Goal: Task Accomplishment & Management: Complete application form

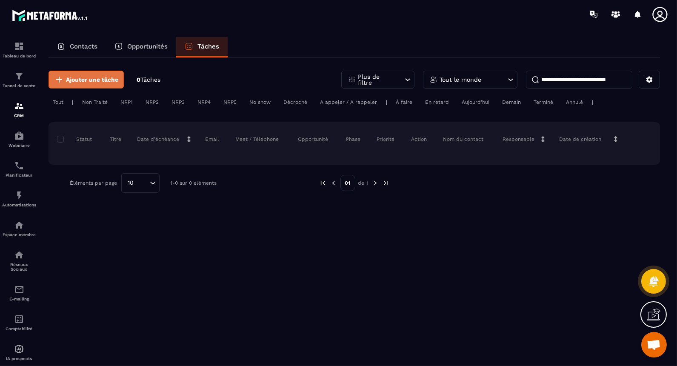
click at [103, 76] on span "Ajouter une tâche" at bounding box center [92, 79] width 52 height 9
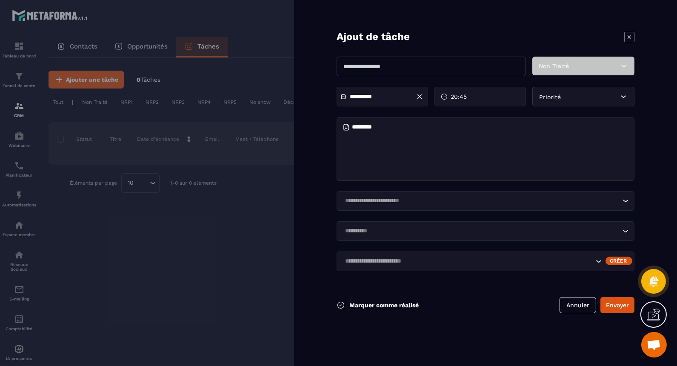
click at [347, 69] on input "text" at bounding box center [431, 67] width 189 height 20
click at [434, 67] on input "**********" at bounding box center [431, 67] width 189 height 20
type input "**********"
click at [417, 203] on input "Search for option" at bounding box center [481, 200] width 278 height 9
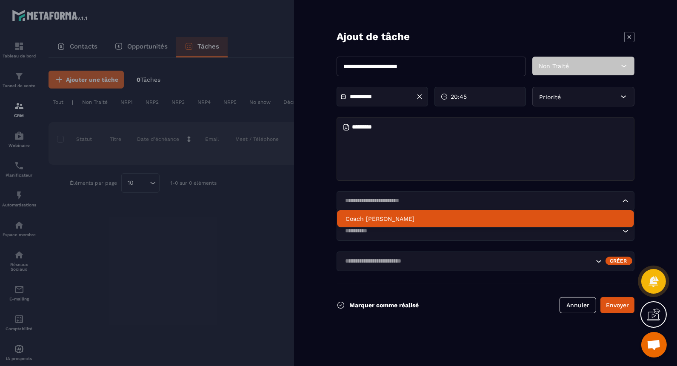
click at [392, 217] on p "Coach [PERSON_NAME]" at bounding box center [486, 218] width 280 height 9
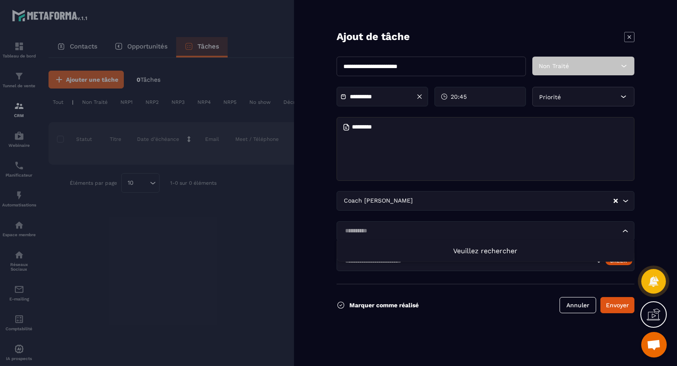
click at [393, 232] on input "Search for option" at bounding box center [481, 230] width 278 height 9
click at [598, 263] on icon "Search for option" at bounding box center [599, 261] width 9 height 9
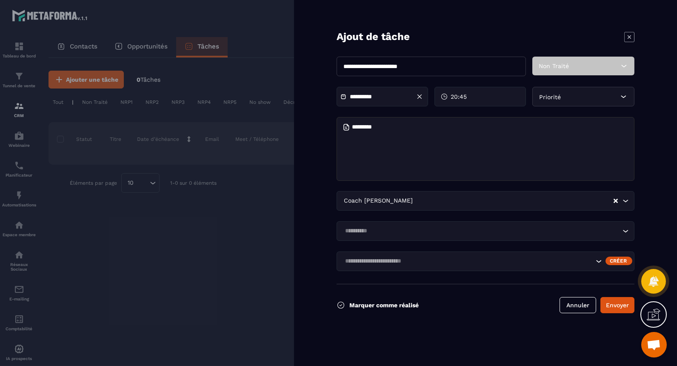
click at [615, 257] on div "Créer" at bounding box center [619, 261] width 27 height 9
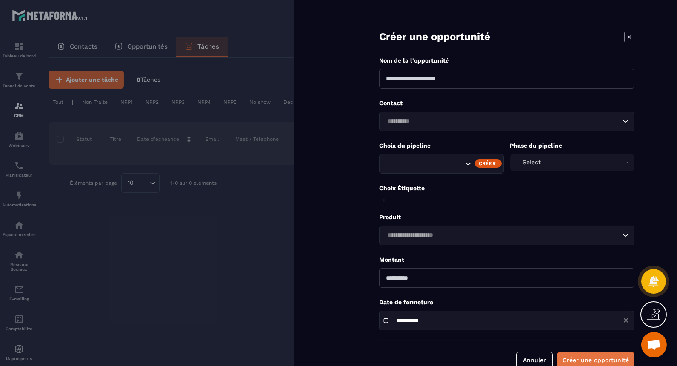
click at [594, 358] on button "Créer une opportunité" at bounding box center [595, 360] width 77 height 16
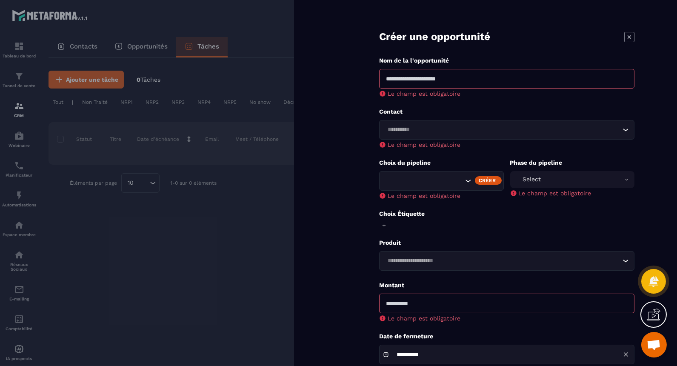
click at [629, 34] on icon at bounding box center [629, 37] width 10 height 10
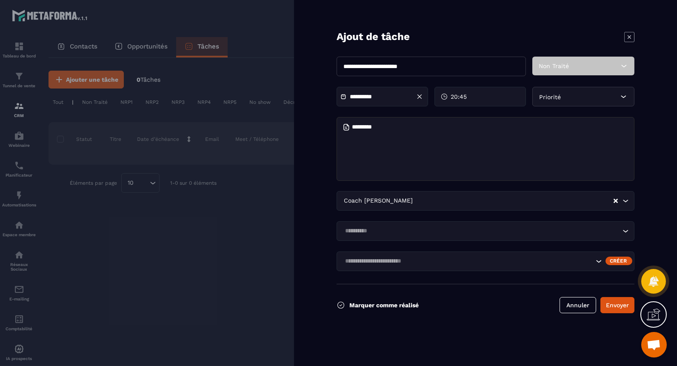
click at [628, 32] on icon at bounding box center [629, 37] width 10 height 10
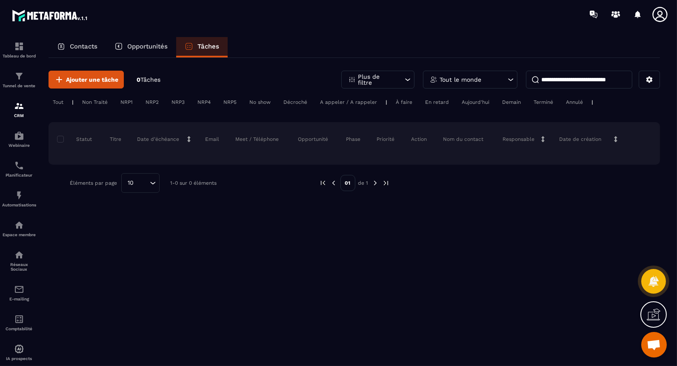
click at [280, 242] on div "Ajouter une tâche 0 Tâches Plus de filtre Tout le monde Tout | Non Traité NRP1 …" at bounding box center [355, 211] width 612 height 307
click at [23, 78] on img at bounding box center [19, 76] width 10 height 10
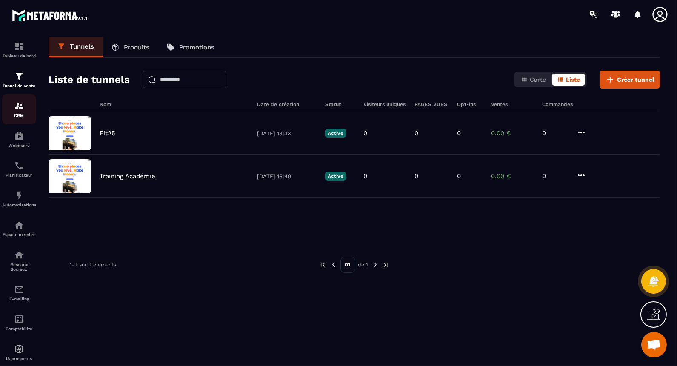
click at [19, 113] on div "CRM" at bounding box center [19, 109] width 34 height 17
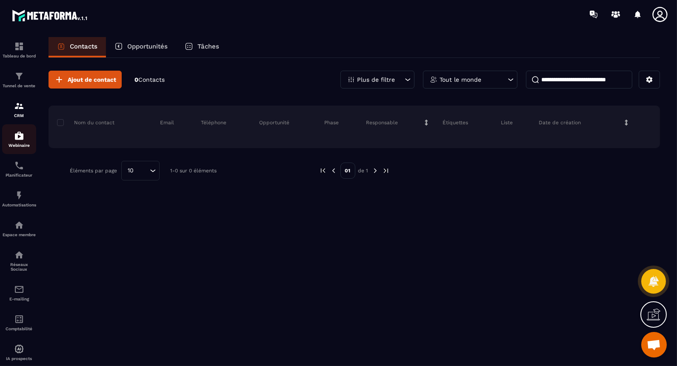
click at [22, 134] on img at bounding box center [19, 136] width 10 height 10
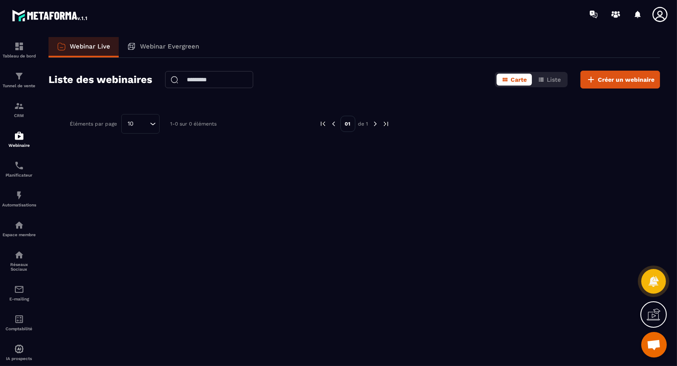
click at [658, 312] on icon at bounding box center [654, 315] width 14 height 14
click at [467, 232] on icon at bounding box center [469, 234] width 10 height 10
click at [20, 164] on img at bounding box center [19, 165] width 10 height 10
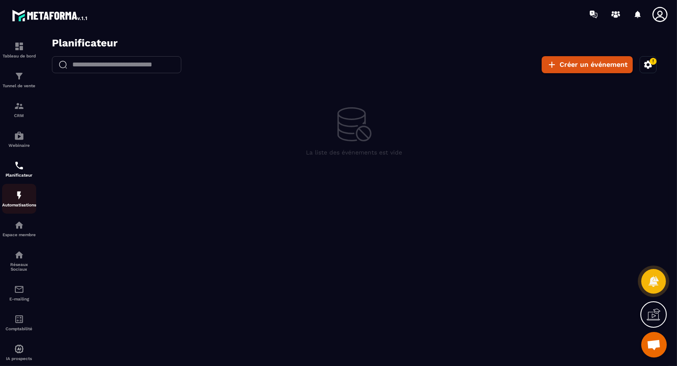
click at [22, 194] on img at bounding box center [19, 195] width 10 height 10
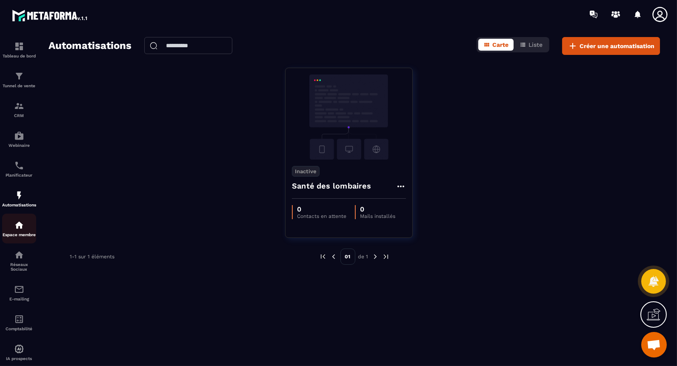
click at [22, 232] on div "Espace membre" at bounding box center [19, 228] width 34 height 17
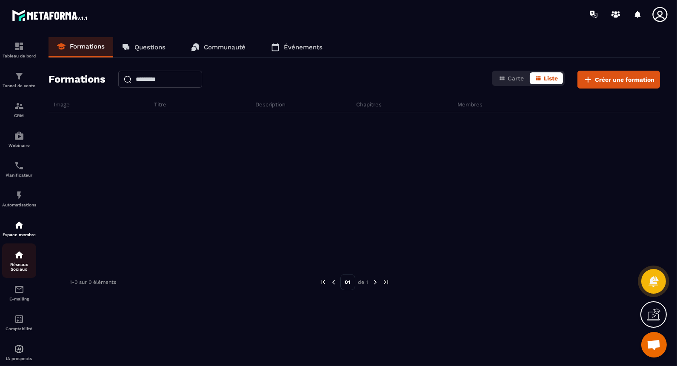
click at [21, 260] on img at bounding box center [19, 255] width 10 height 10
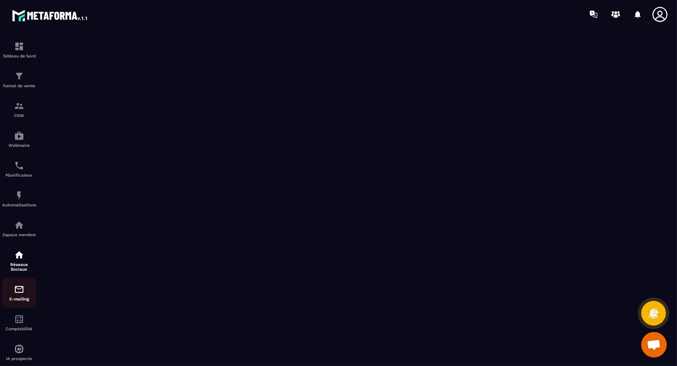
click at [19, 295] on img at bounding box center [19, 289] width 10 height 10
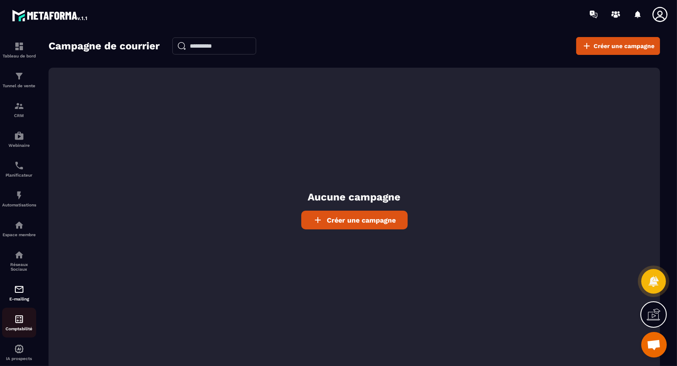
click at [18, 323] on img at bounding box center [19, 319] width 10 height 10
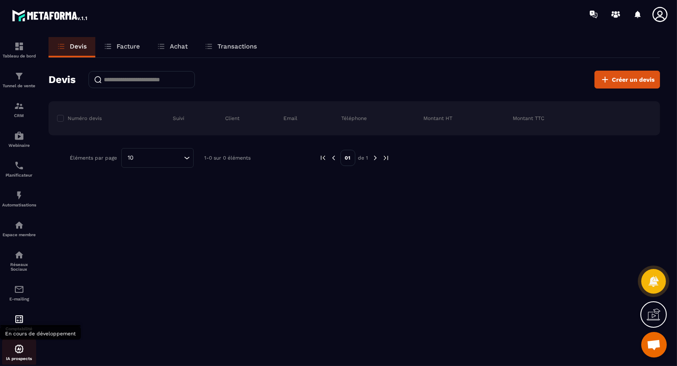
click at [19, 352] on img at bounding box center [19, 349] width 10 height 10
click at [20, 324] on img at bounding box center [19, 319] width 10 height 10
click at [18, 297] on div "E-mailing" at bounding box center [19, 292] width 34 height 17
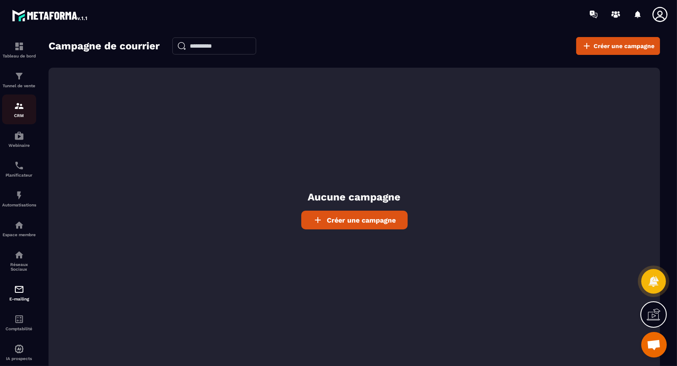
click at [21, 113] on div "CRM" at bounding box center [19, 109] width 34 height 17
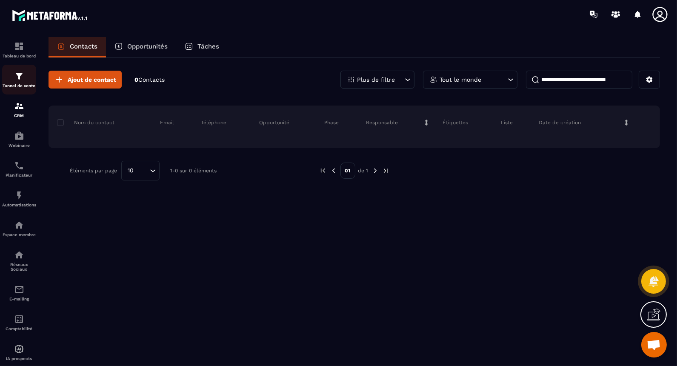
click at [20, 84] on p "Tunnel de vente" at bounding box center [19, 85] width 34 height 5
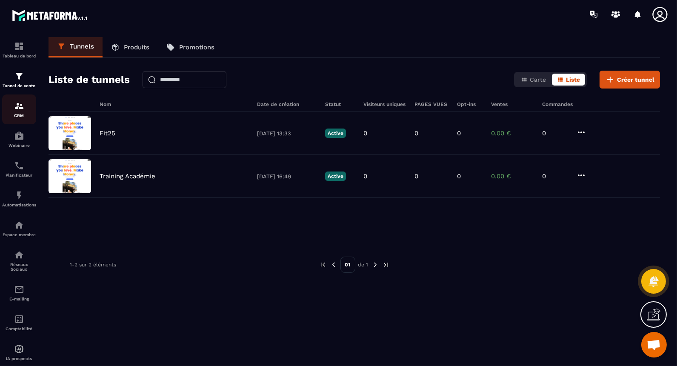
click at [18, 112] on div "CRM" at bounding box center [19, 109] width 34 height 17
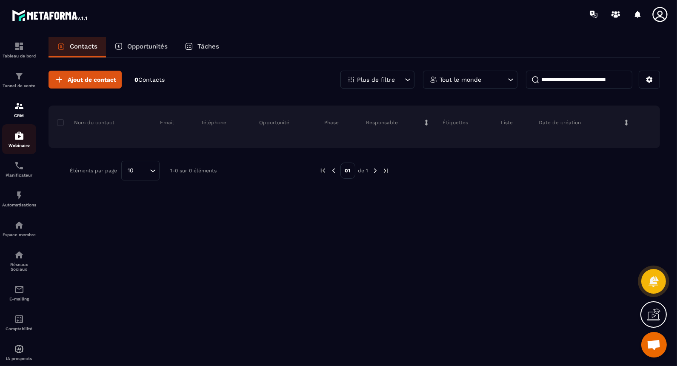
click at [18, 139] on img at bounding box center [19, 136] width 10 height 10
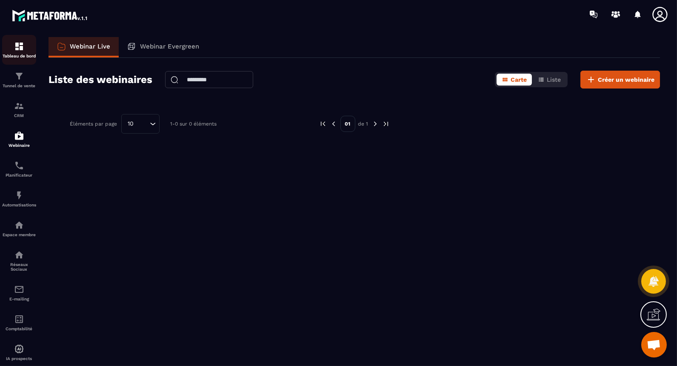
click at [20, 49] on img at bounding box center [19, 46] width 10 height 10
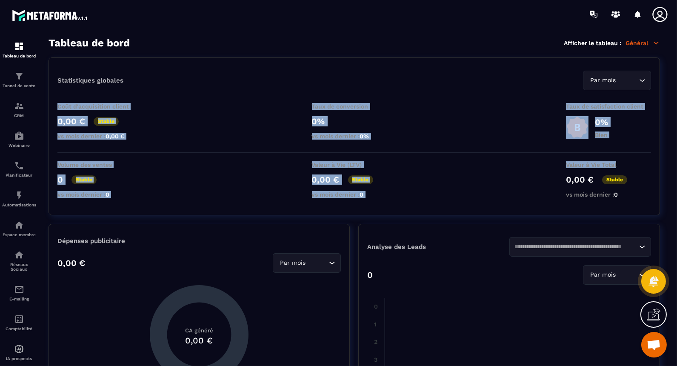
drag, startPoint x: 677, startPoint y: 84, endPoint x: 677, endPoint y: 164, distance: 80.0
click at [677, 164] on html "Tableau de bord Tunnel de vente CRM Webinaire Planificateur Automatisations Esp…" at bounding box center [338, 183] width 677 height 366
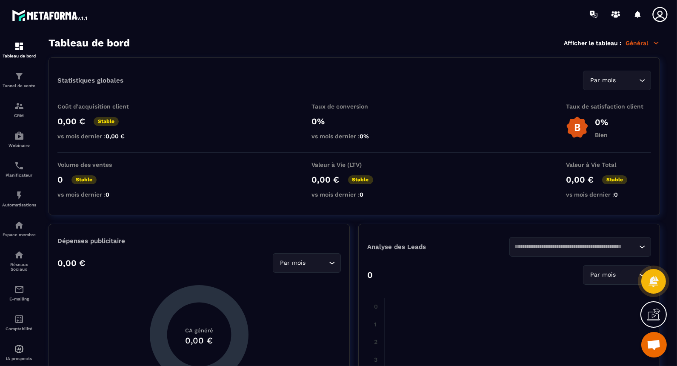
click at [287, 81] on div "Statistiques globales Par mois Loading..." at bounding box center [354, 81] width 594 height 20
click at [20, 114] on p "CRM" at bounding box center [19, 115] width 34 height 5
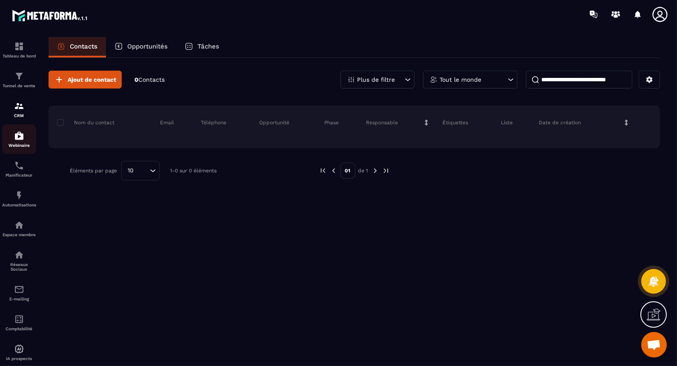
click at [24, 136] on img at bounding box center [19, 136] width 10 height 10
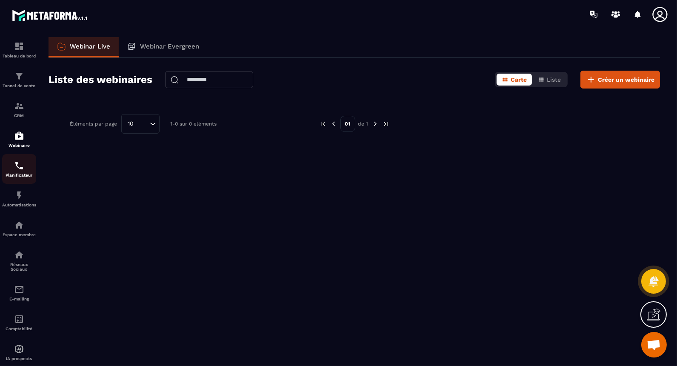
click at [25, 171] on div "Planificateur" at bounding box center [19, 168] width 34 height 17
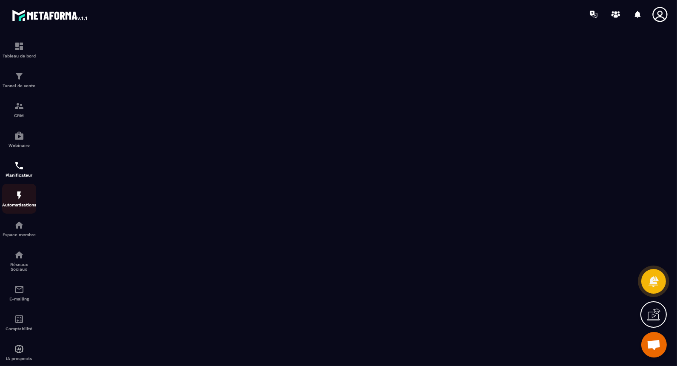
click at [24, 197] on img at bounding box center [19, 195] width 10 height 10
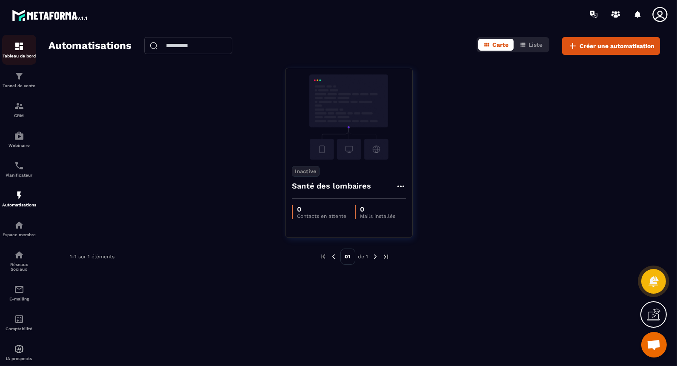
click at [15, 51] on img at bounding box center [19, 46] width 10 height 10
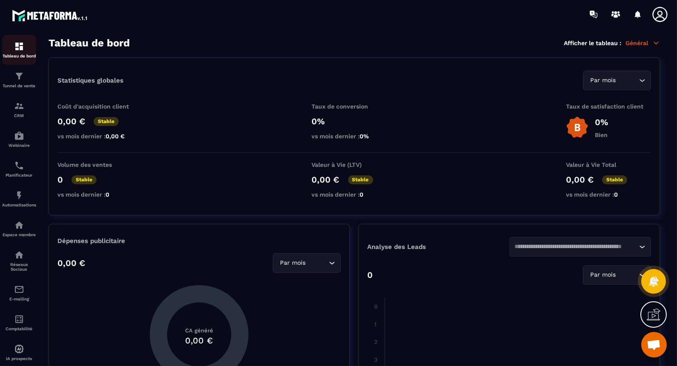
click at [16, 48] on img at bounding box center [19, 46] width 10 height 10
click at [654, 315] on icon at bounding box center [654, 315] width 14 height 14
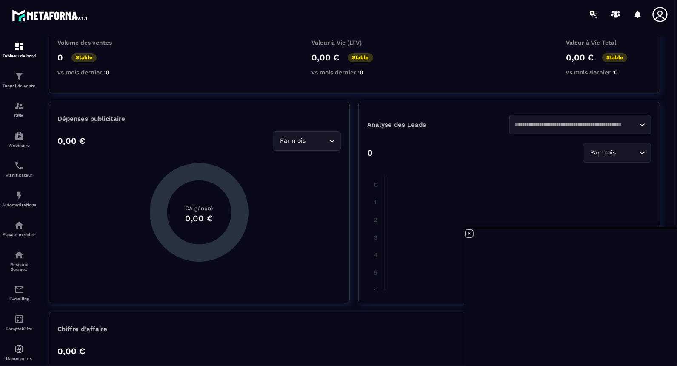
scroll to position [120, 0]
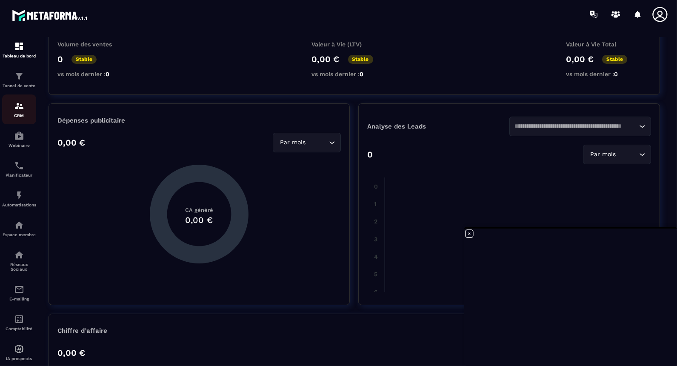
click at [25, 109] on div "CRM" at bounding box center [19, 109] width 34 height 17
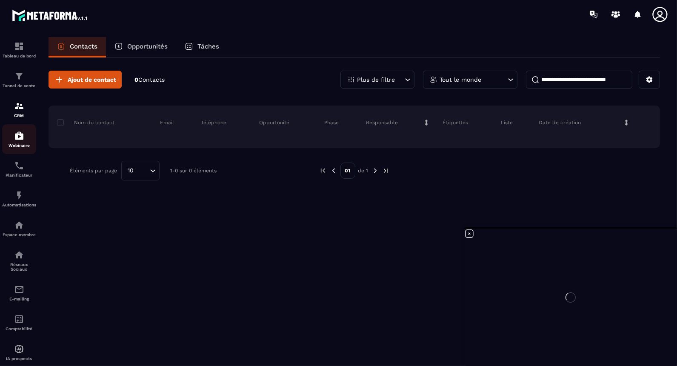
click at [25, 137] on div "Webinaire" at bounding box center [19, 139] width 34 height 17
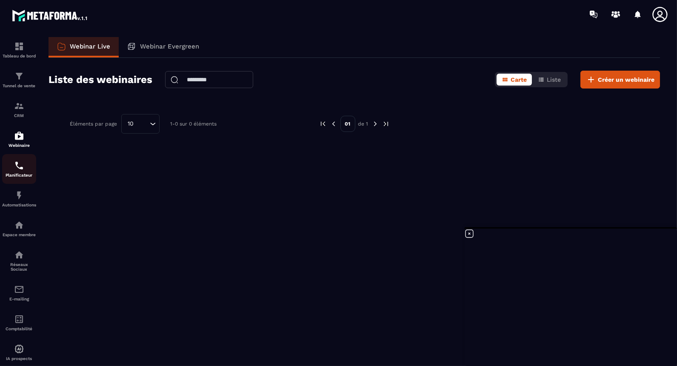
click at [21, 169] on img at bounding box center [19, 165] width 10 height 10
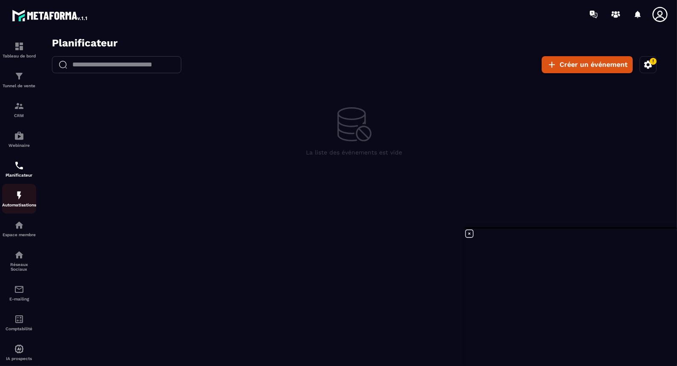
click at [26, 202] on div "Automatisations" at bounding box center [19, 198] width 34 height 17
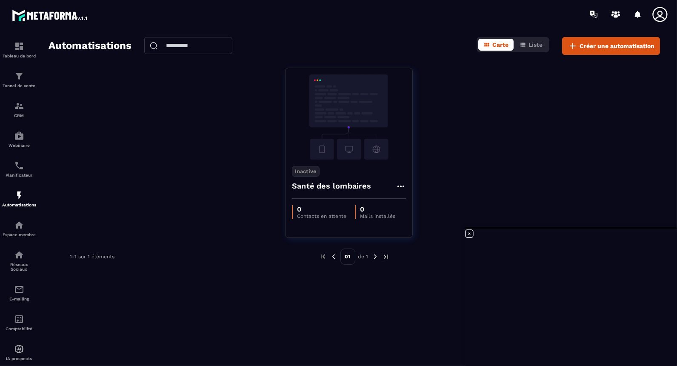
click at [471, 233] on icon at bounding box center [469, 234] width 10 height 10
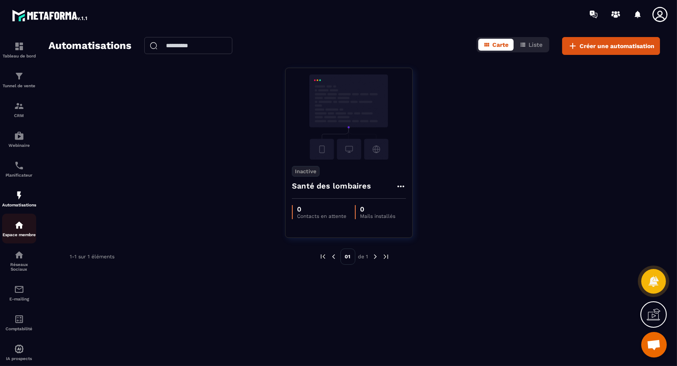
click at [23, 226] on img at bounding box center [19, 225] width 10 height 10
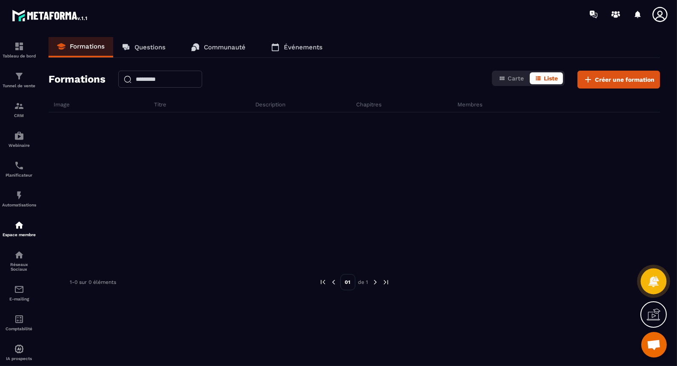
click at [650, 288] on div at bounding box center [654, 282] width 26 height 26
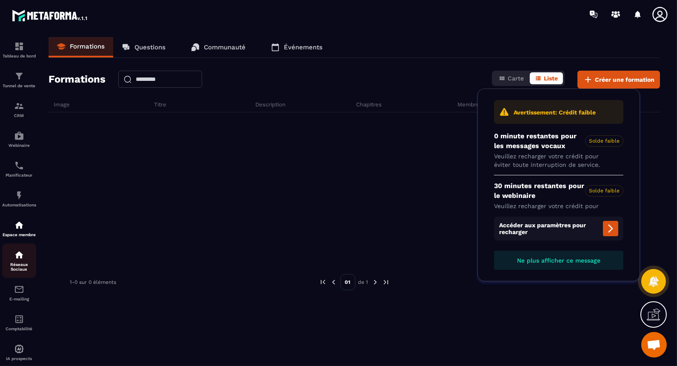
click at [26, 264] on div "Réseaux Sociaux" at bounding box center [19, 261] width 34 height 22
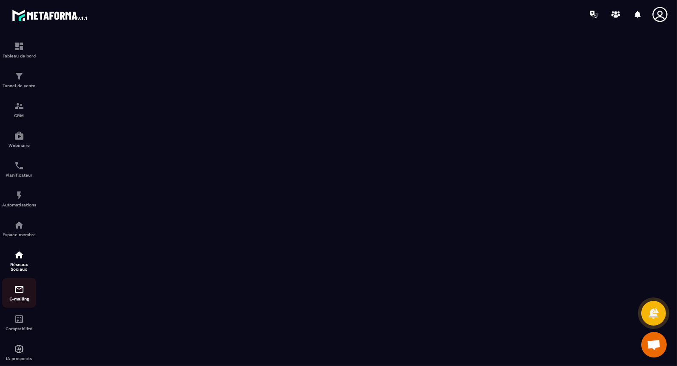
click at [24, 292] on img at bounding box center [19, 289] width 10 height 10
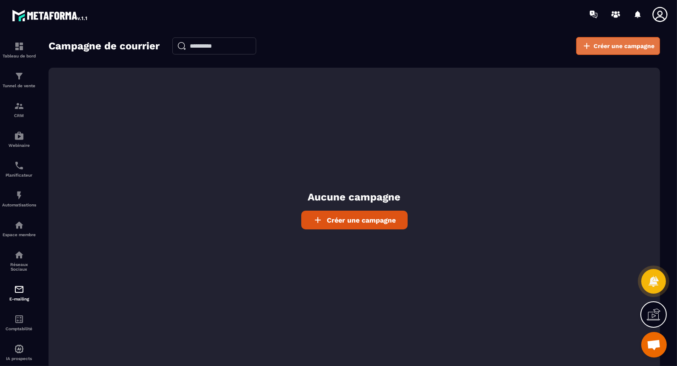
click at [592, 49] on icon at bounding box center [587, 46] width 10 height 10
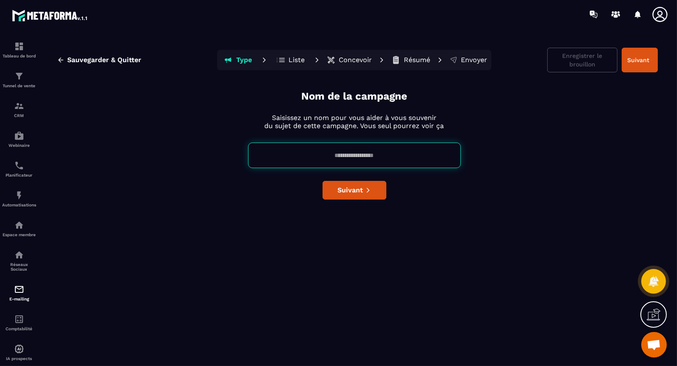
click at [656, 311] on icon at bounding box center [654, 315] width 14 height 14
